Goal: Task Accomplishment & Management: Use online tool/utility

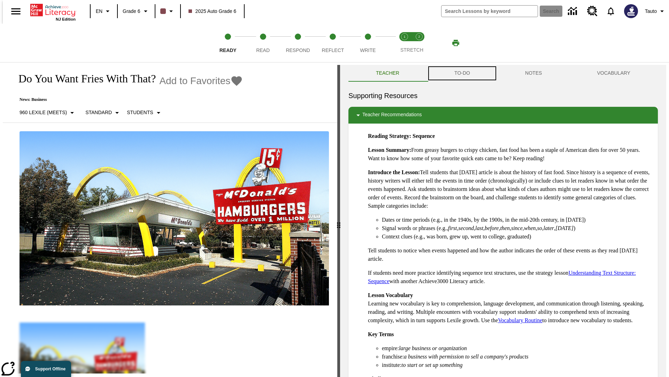
click at [462, 73] on button "TO-DO" at bounding box center [462, 73] width 71 height 17
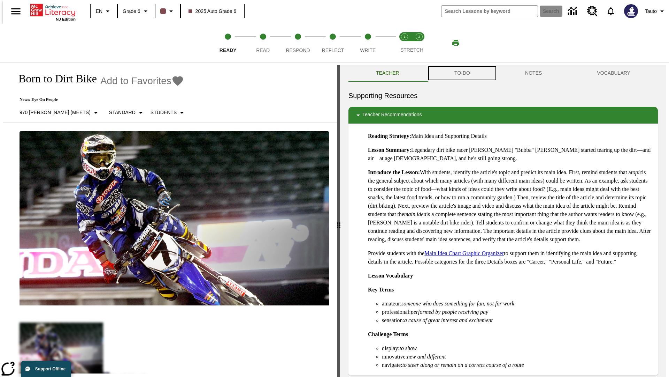
click at [462, 73] on button "TO-DO" at bounding box center [462, 73] width 71 height 17
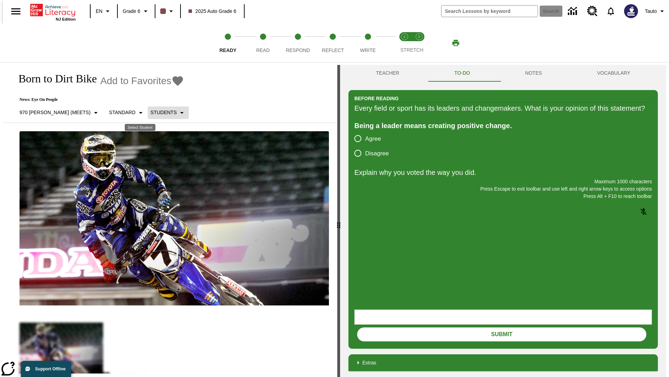
click at [151, 112] on p "Students" at bounding box center [164, 112] width 26 height 7
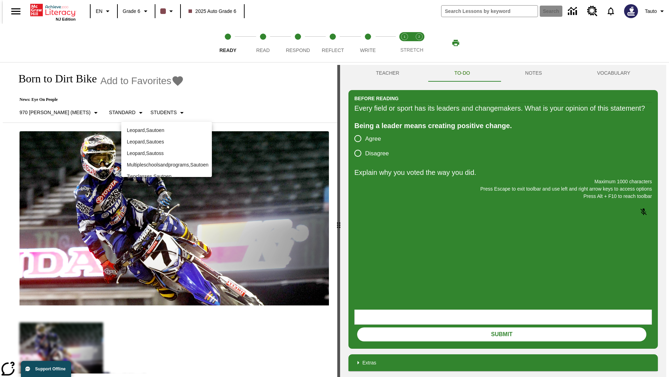
click at [167, 130] on p "Leopard , Sautoen" at bounding box center [166, 130] width 79 height 7
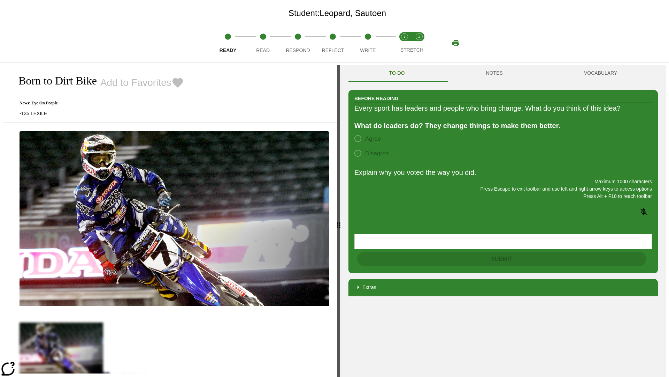
scroll to position [45, 0]
